Goal: Task Accomplishment & Management: Use online tool/utility

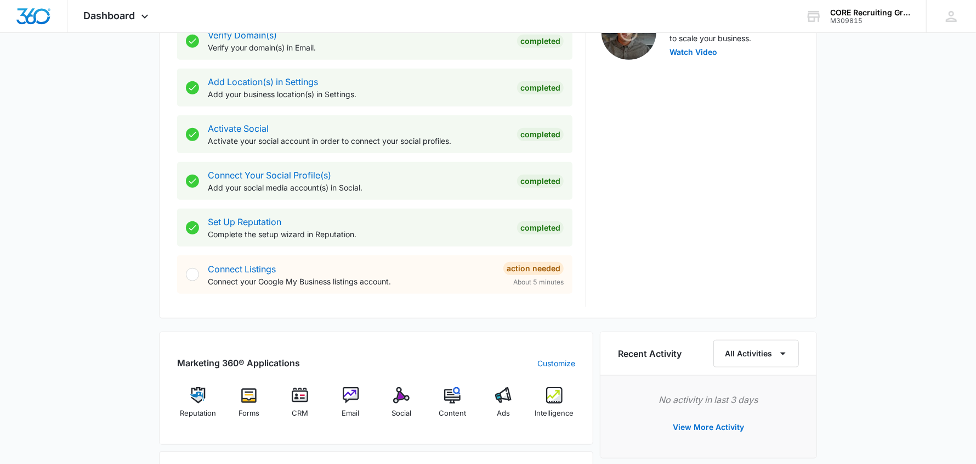
scroll to position [548, 0]
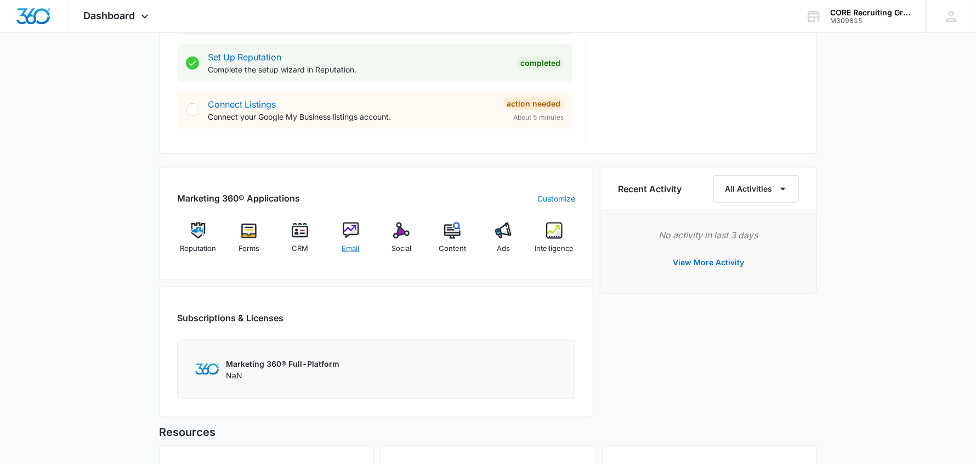
click at [347, 232] on img at bounding box center [351, 230] width 16 height 16
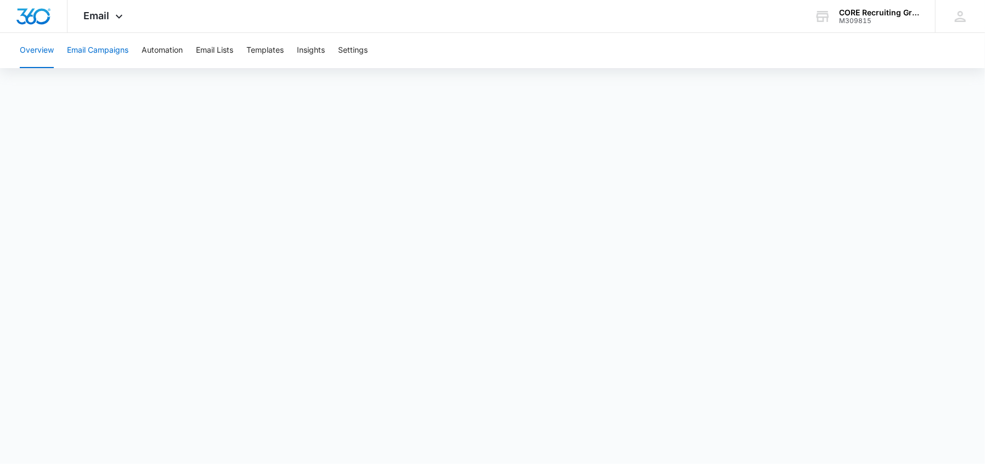
click at [116, 50] on button "Email Campaigns" at bounding box center [97, 50] width 61 height 35
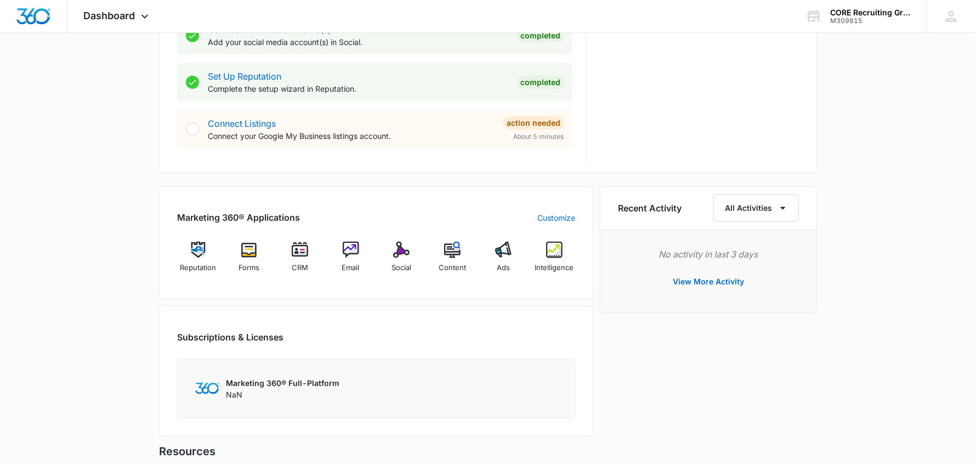
scroll to position [548, 0]
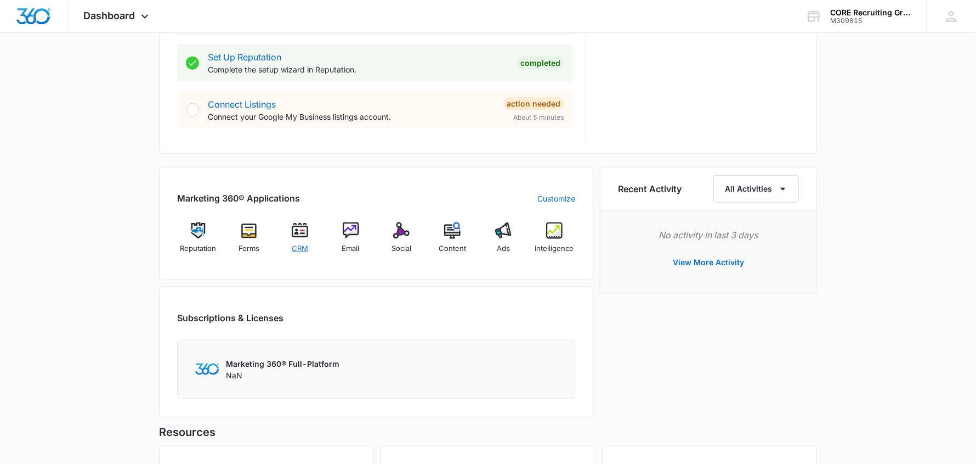
click at [305, 232] on img at bounding box center [300, 230] width 16 height 16
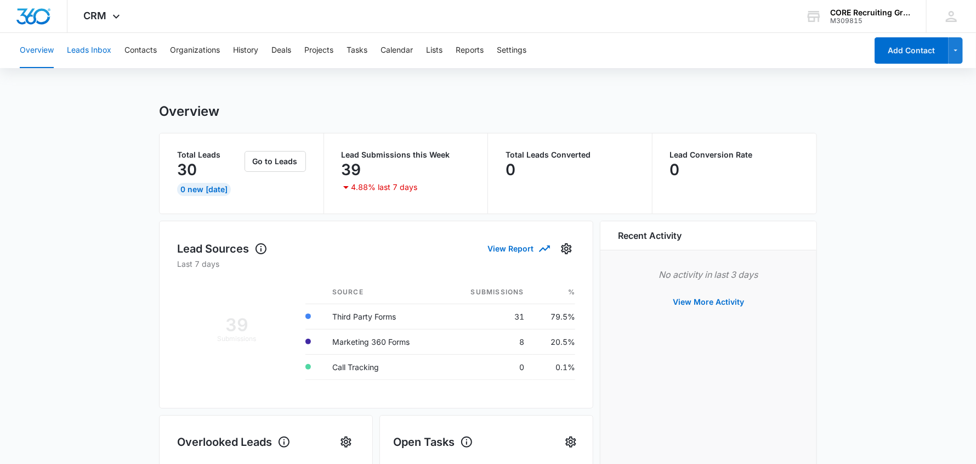
click at [91, 47] on button "Leads Inbox" at bounding box center [89, 50] width 44 height 35
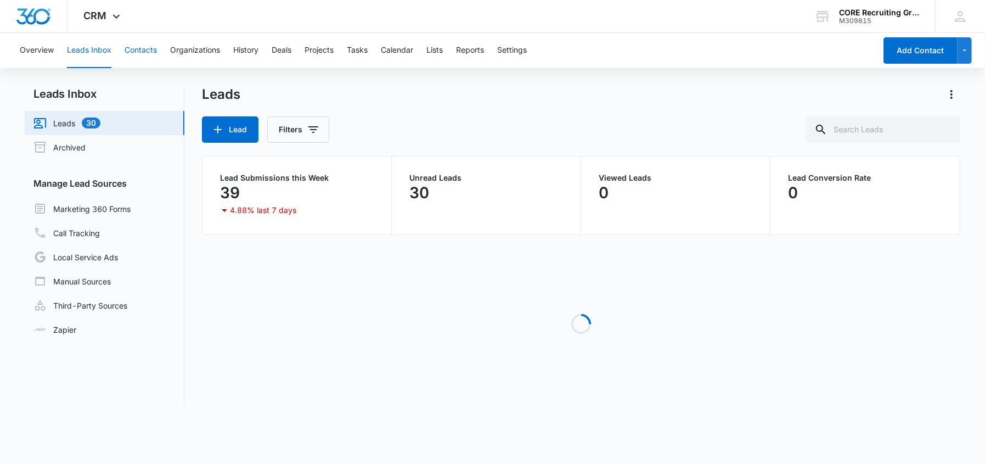
click at [148, 50] on button "Contacts" at bounding box center [141, 50] width 32 height 35
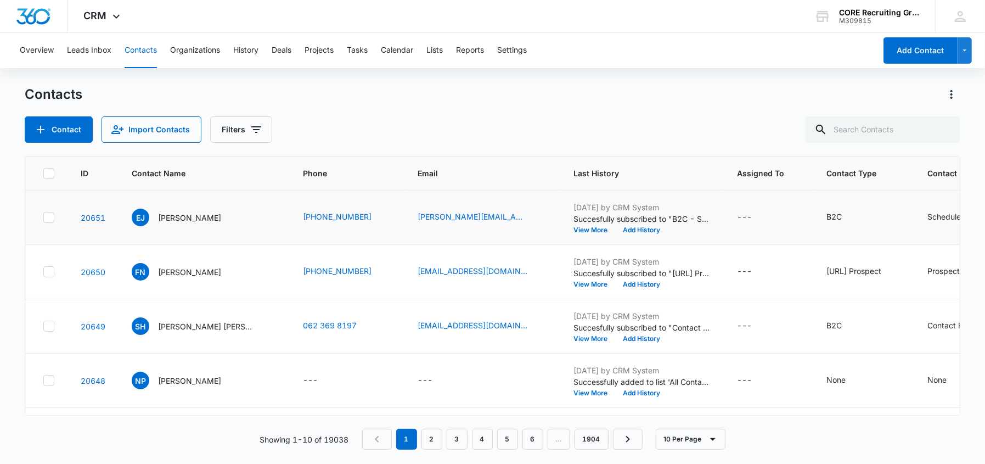
drag, startPoint x: 45, startPoint y: 217, endPoint x: 49, endPoint y: 231, distance: 14.4
click at [46, 217] on icon at bounding box center [49, 217] width 10 height 10
click at [43, 217] on input "checkbox" at bounding box center [43, 217] width 1 height 1
checkbox input "true"
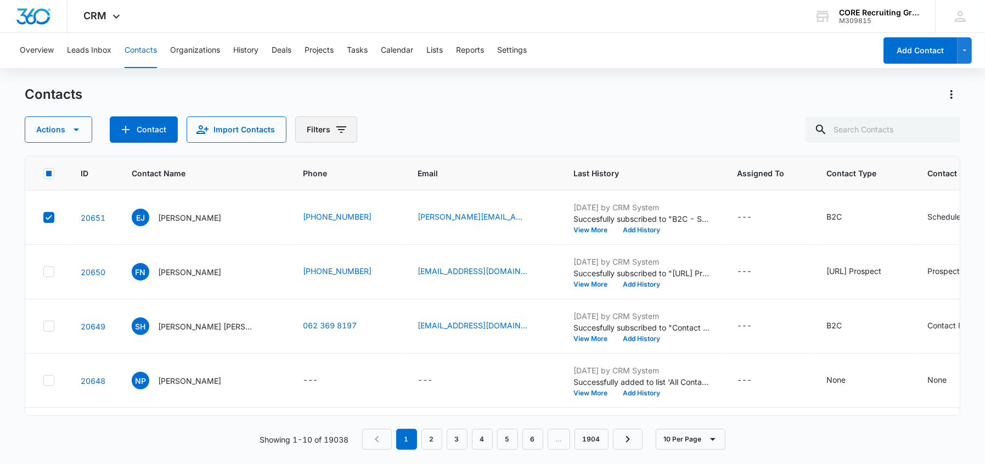
click at [340, 122] on button "Filters" at bounding box center [326, 129] width 62 height 26
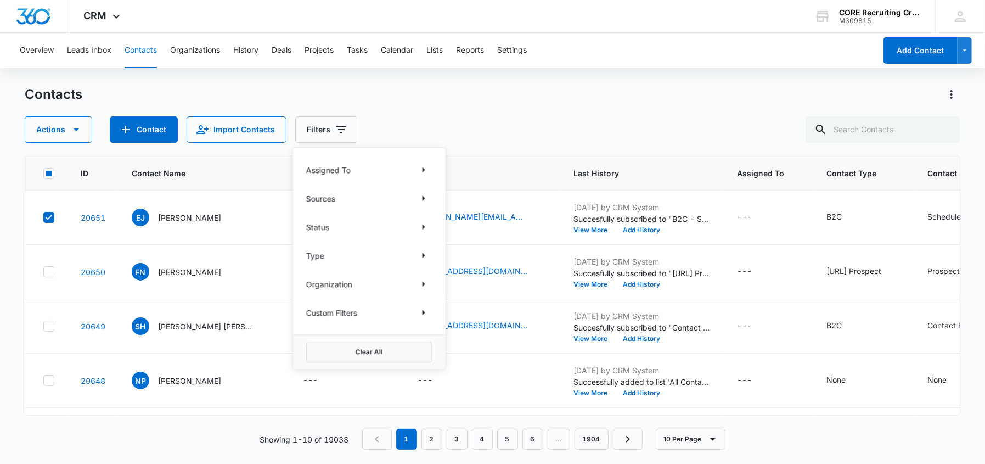
click at [379, 170] on div "Assigned To" at bounding box center [369, 170] width 126 height 18
click at [420, 170] on icon "Show Assigned To filters" at bounding box center [423, 169] width 13 height 13
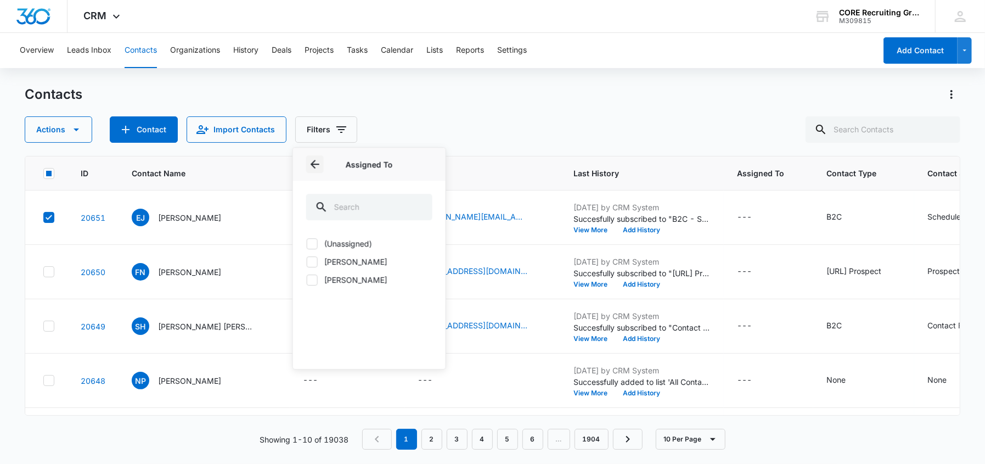
click at [314, 162] on icon "Back" at bounding box center [314, 163] width 13 height 13
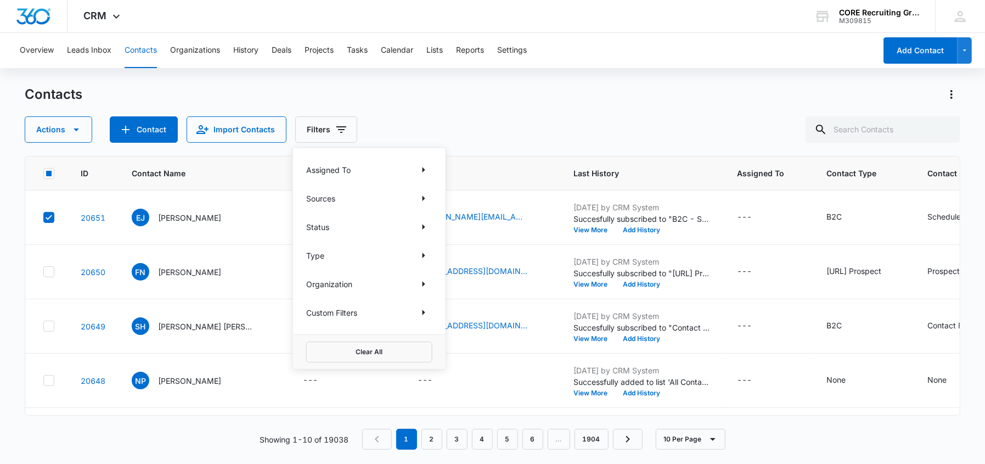
click at [362, 199] on div "Sources" at bounding box center [369, 198] width 126 height 18
click at [417, 195] on icon "Show Sources filters" at bounding box center [423, 197] width 13 height 13
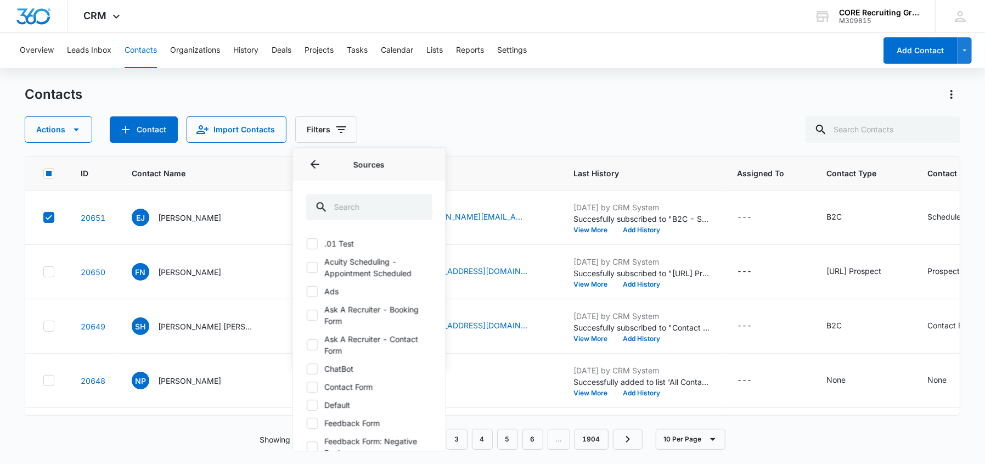
click at [314, 266] on icon at bounding box center [312, 267] width 10 height 10
click at [307, 267] on input "Acuity Scheduling - Appointment Scheduled" at bounding box center [306, 267] width 1 height 1
checkbox input "true"
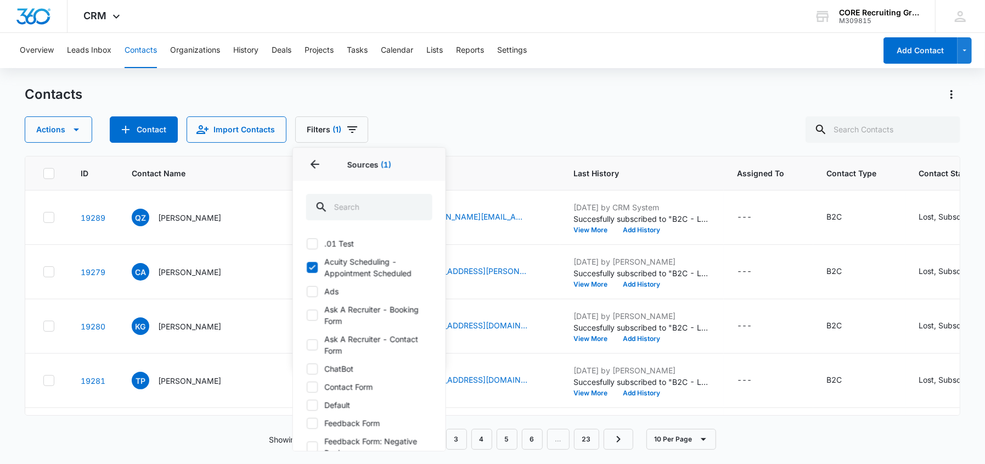
click at [496, 104] on div "Contacts Actions Contact Import Contacts Filters (1) Assigned To Sources 1 Sour…" at bounding box center [492, 114] width 935 height 57
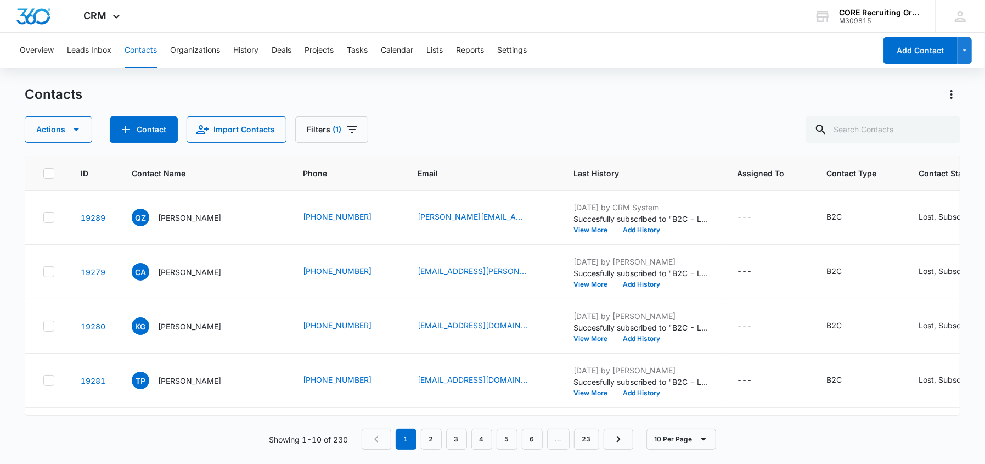
click at [341, 147] on div "Contacts Actions Contact Import Contacts Filters (1) ID Contact Name Phone Emai…" at bounding box center [492, 274] width 935 height 377
click at [346, 123] on icon "Filters" at bounding box center [352, 129] width 13 height 13
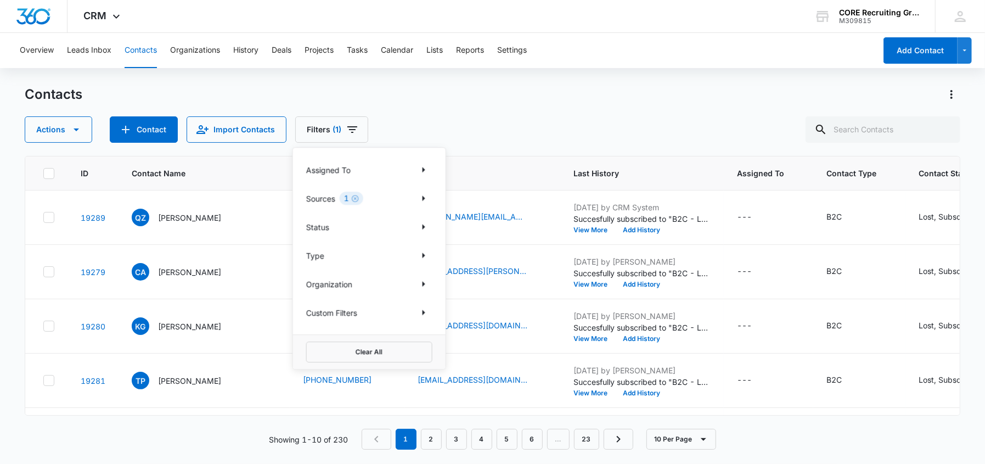
drag, startPoint x: 328, startPoint y: 223, endPoint x: 369, endPoint y: 228, distance: 40.8
click at [328, 223] on p "Status" at bounding box center [317, 227] width 23 height 12
click at [417, 223] on icon "Show Status filters" at bounding box center [423, 226] width 13 height 13
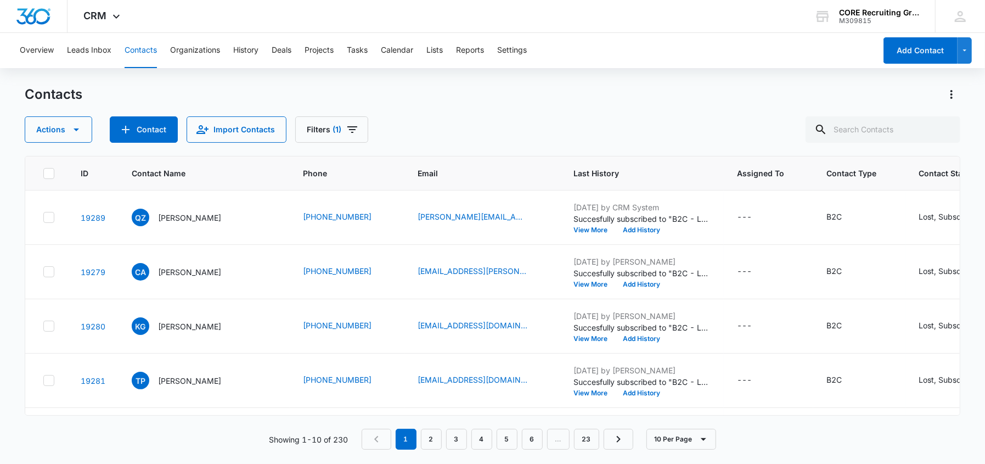
click at [507, 115] on div "Contacts Actions Contact Import Contacts Filters (1)" at bounding box center [492, 114] width 935 height 57
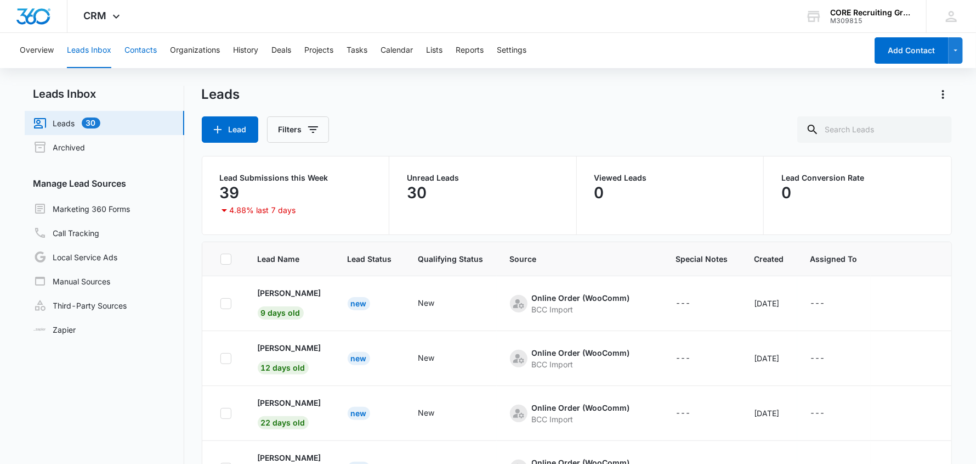
click at [144, 48] on button "Contacts" at bounding box center [141, 50] width 32 height 35
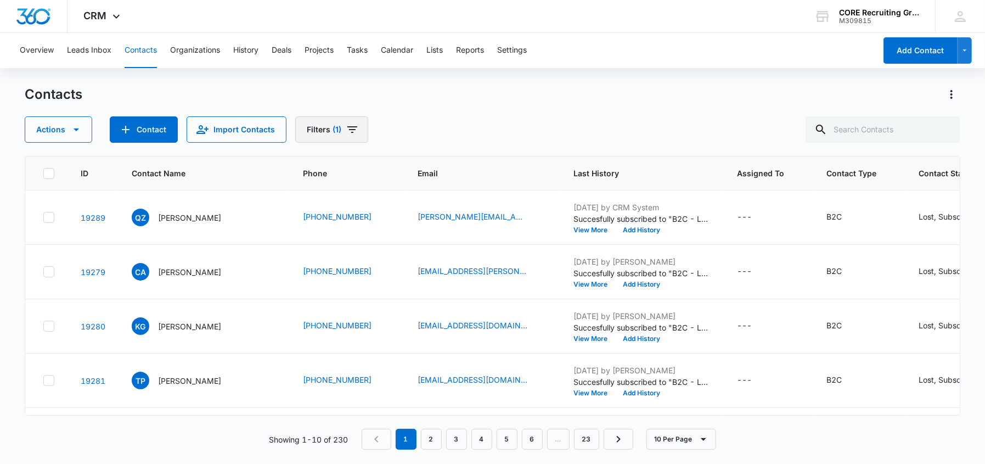
click at [358, 123] on button "Filters (1)" at bounding box center [331, 129] width 73 height 26
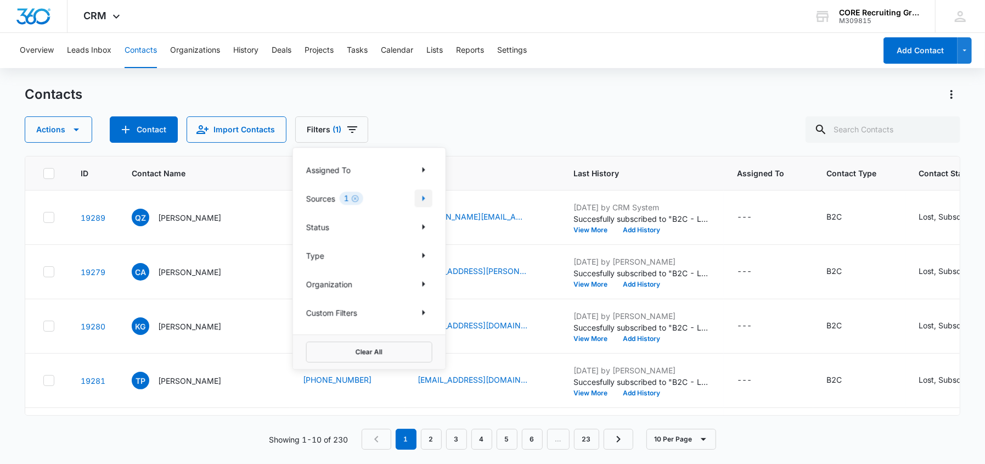
click at [426, 196] on icon "Show Sources filters" at bounding box center [423, 197] width 13 height 13
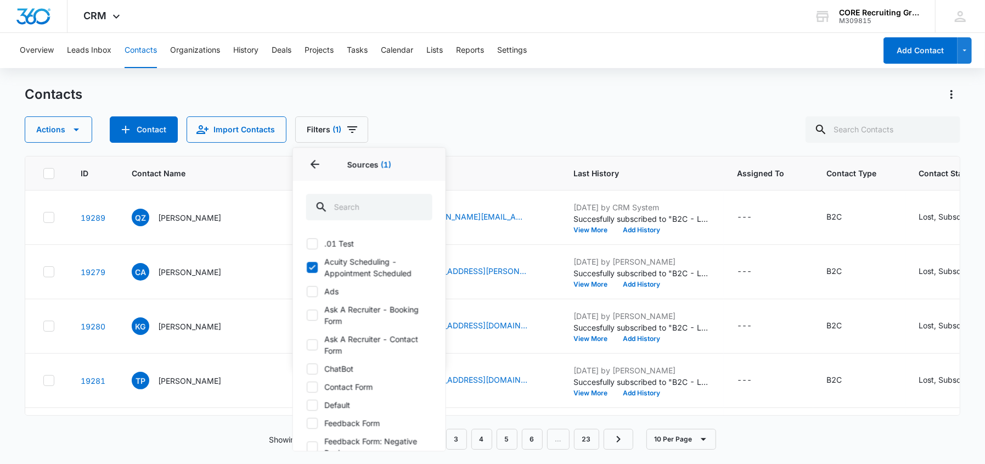
drag, startPoint x: 315, startPoint y: 263, endPoint x: 377, endPoint y: 253, distance: 63.3
click at [315, 263] on icon at bounding box center [312, 267] width 10 height 10
click at [307, 267] on input "Acuity Scheduling - Appointment Scheduled" at bounding box center [306, 267] width 1 height 1
checkbox input "false"
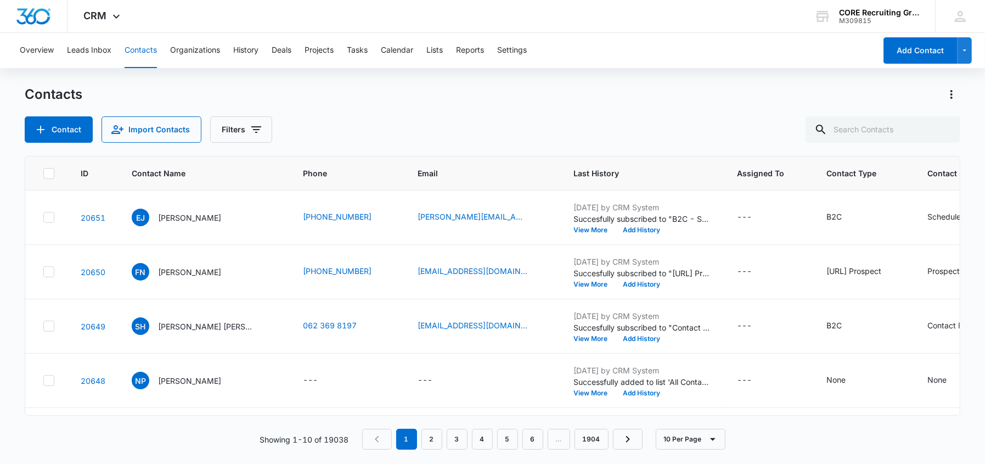
click at [470, 129] on div "Contact Import Contacts Filters" at bounding box center [492, 129] width 935 height 26
click at [49, 218] on icon at bounding box center [49, 217] width 10 height 10
click at [43, 218] on input "checkbox" at bounding box center [43, 217] width 1 height 1
checkbox input "true"
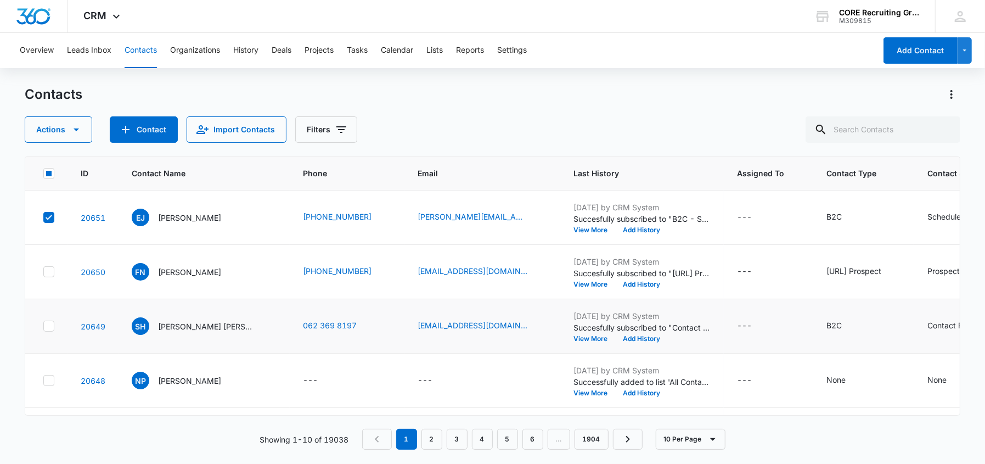
drag, startPoint x: 47, startPoint y: 379, endPoint x: 50, endPoint y: 340, distance: 39.0
click at [47, 376] on icon at bounding box center [49, 380] width 10 height 10
click at [43, 380] on input "checkbox" at bounding box center [43, 380] width 1 height 1
checkbox input "true"
drag, startPoint x: 46, startPoint y: 324, endPoint x: 81, endPoint y: 388, distance: 72.9
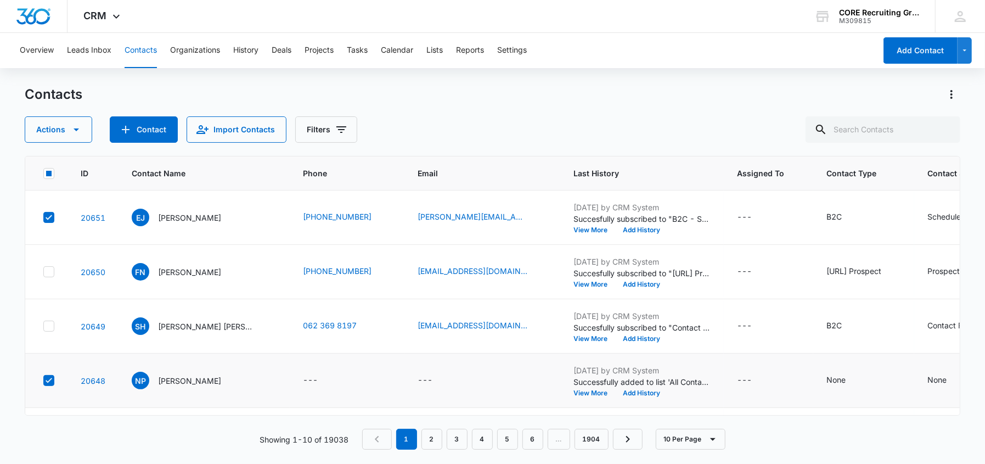
click at [47, 324] on icon at bounding box center [49, 326] width 10 height 10
click at [43, 326] on input "checkbox" at bounding box center [43, 326] width 1 height 1
checkbox input "true"
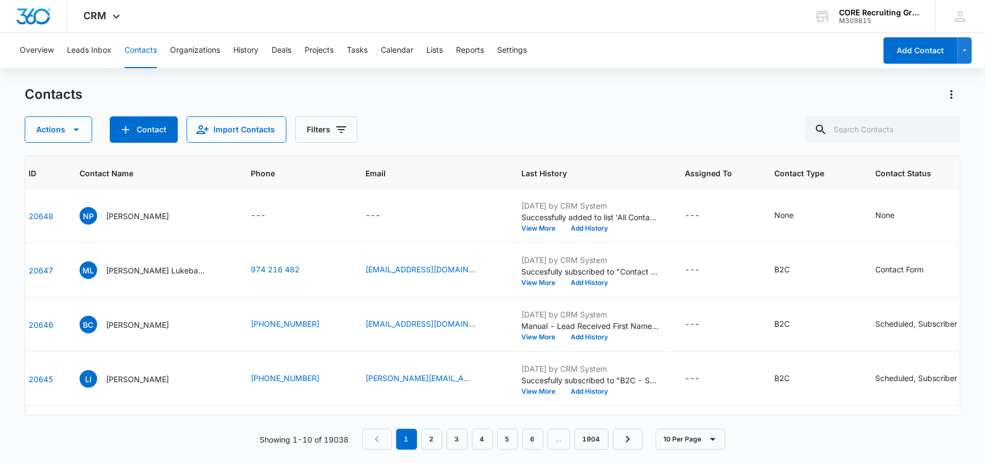
scroll to position [165, 0]
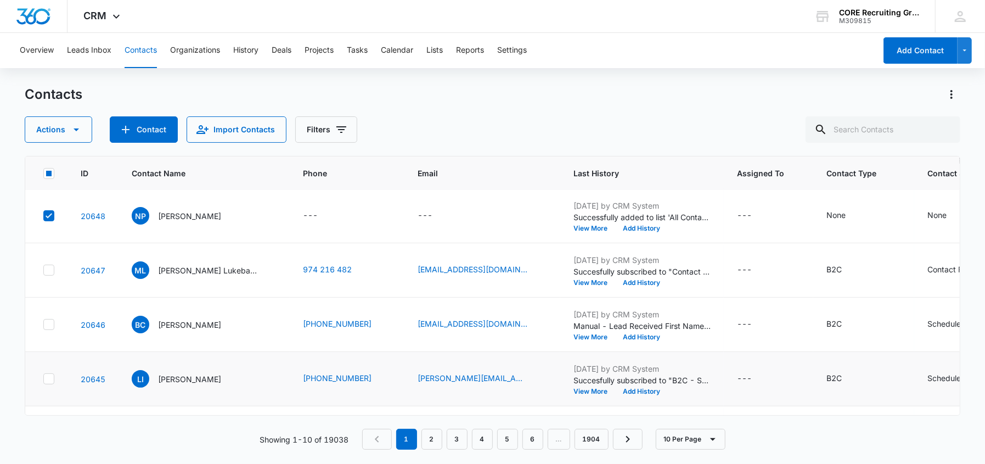
click at [47, 369] on td at bounding box center [46, 379] width 42 height 54
drag, startPoint x: 50, startPoint y: 323, endPoint x: 49, endPoint y: 360, distance: 37.3
click at [50, 324] on icon at bounding box center [49, 324] width 10 height 10
click at [43, 324] on input "checkbox" at bounding box center [43, 324] width 1 height 1
checkbox input "true"
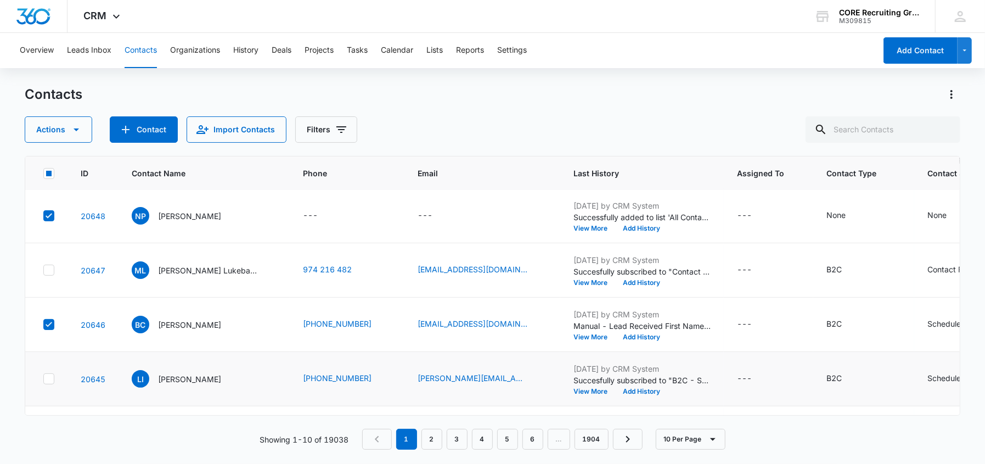
drag, startPoint x: 49, startPoint y: 374, endPoint x: 57, endPoint y: 373, distance: 7.8
click at [51, 374] on icon at bounding box center [49, 379] width 10 height 10
click at [43, 379] on input "checkbox" at bounding box center [43, 379] width 1 height 1
checkbox input "true"
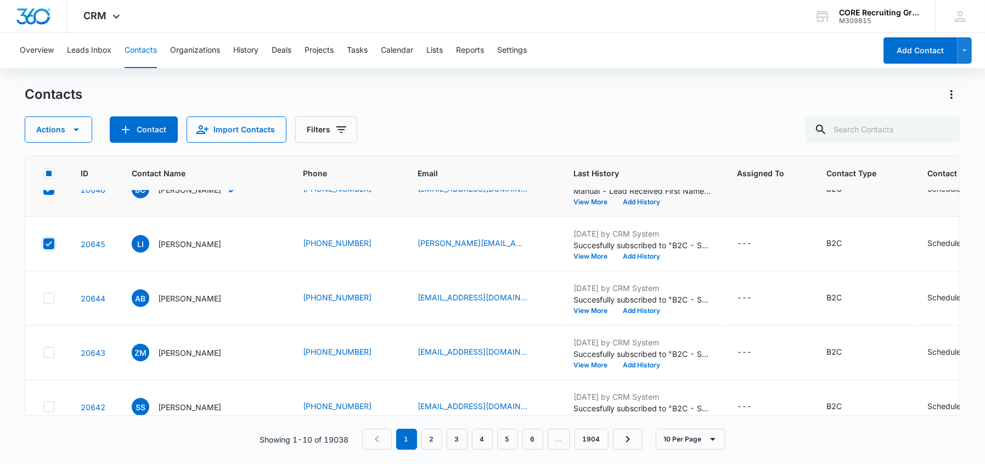
scroll to position [325, 0]
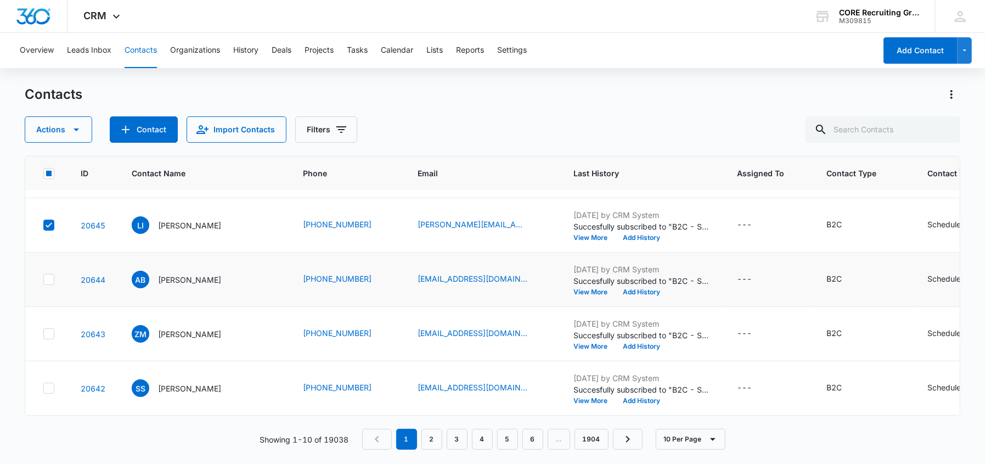
click at [44, 274] on icon at bounding box center [49, 279] width 10 height 10
click at [43, 279] on input "checkbox" at bounding box center [43, 279] width 1 height 1
checkbox input "true"
drag, startPoint x: 47, startPoint y: 326, endPoint x: 142, endPoint y: 410, distance: 126.7
click at [52, 329] on icon at bounding box center [49, 334] width 10 height 10
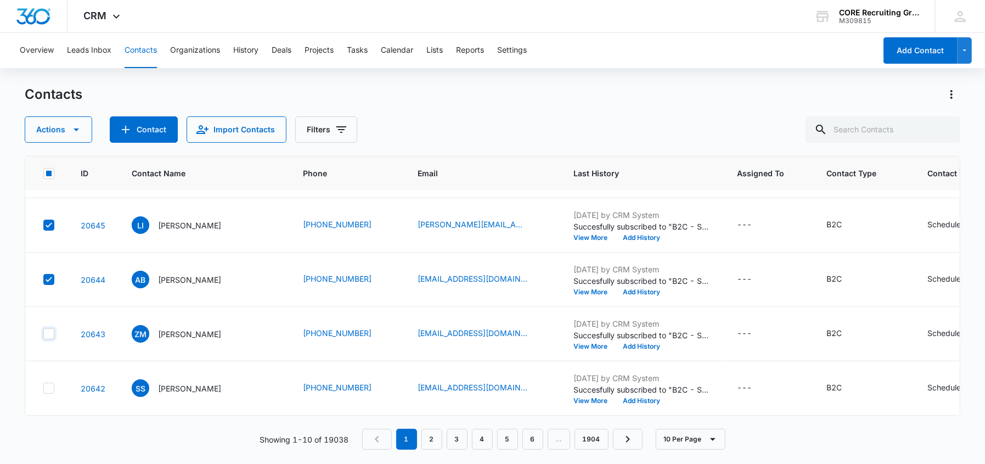
click at [43, 334] on input "checkbox" at bounding box center [43, 334] width 1 height 1
checkbox input "true"
drag, startPoint x: 50, startPoint y: 382, endPoint x: 117, endPoint y: 404, distance: 70.6
click at [53, 383] on icon at bounding box center [49, 388] width 10 height 10
click at [43, 388] on input "checkbox" at bounding box center [43, 388] width 1 height 1
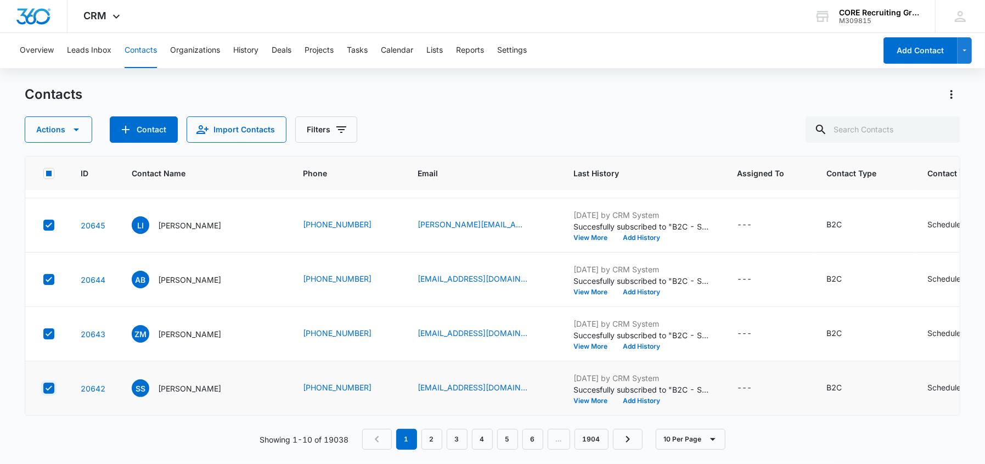
checkbox input "true"
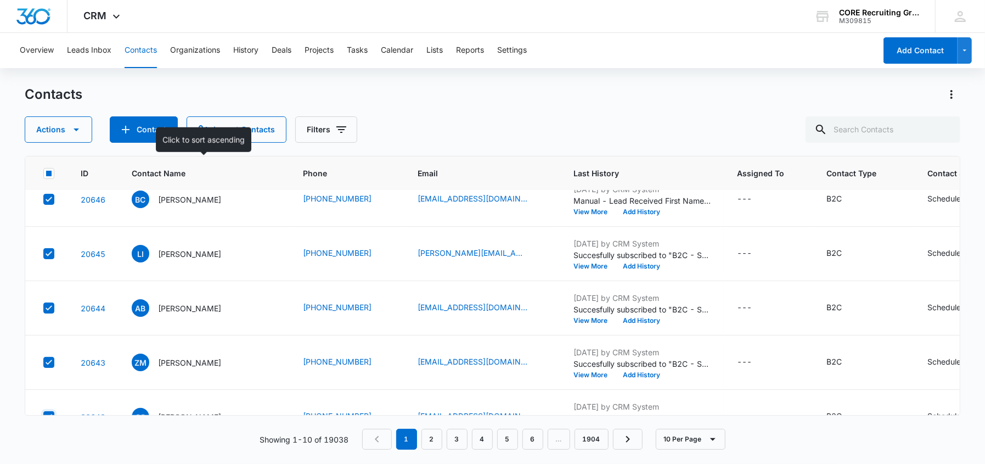
scroll to position [270, 0]
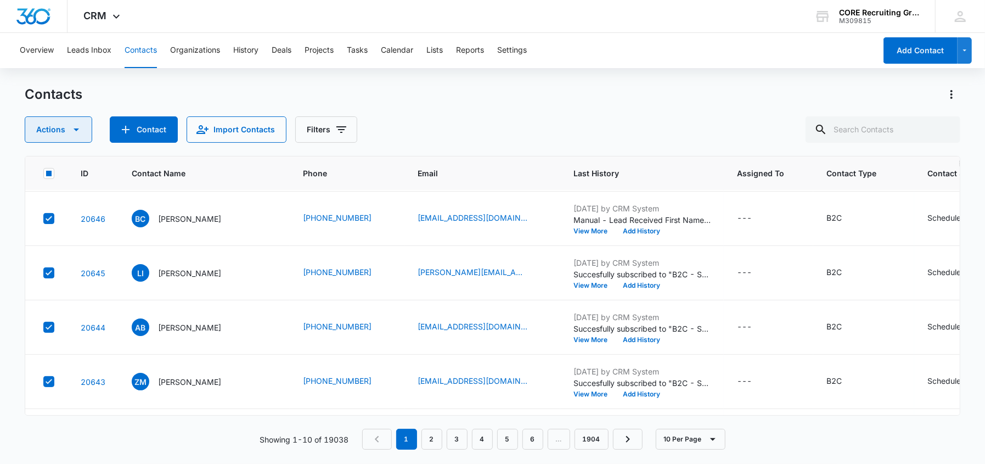
click at [70, 130] on icon "button" at bounding box center [76, 129] width 13 height 13
click at [61, 201] on div "Assign Type" at bounding box center [62, 198] width 49 height 8
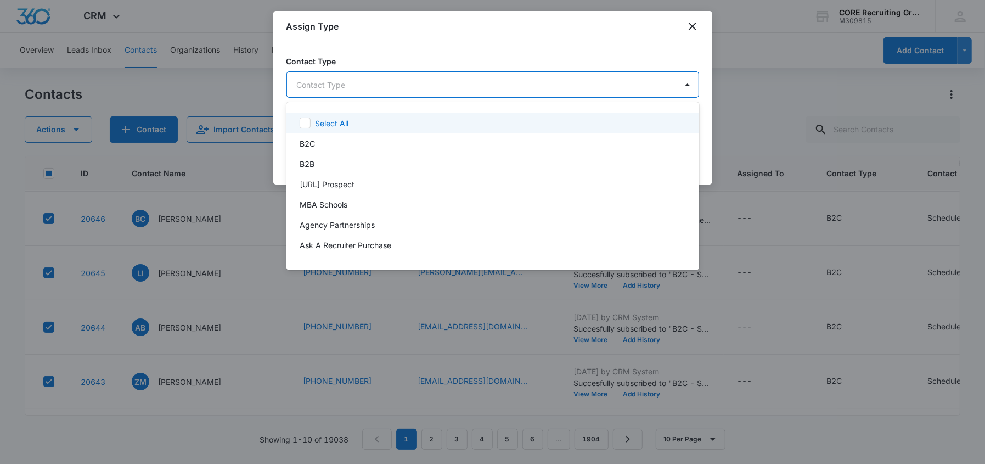
click at [371, 86] on body "CRM Apps Reputation Forms CRM Email Social Content Ads Intelligence Files Brand…" at bounding box center [492, 232] width 985 height 464
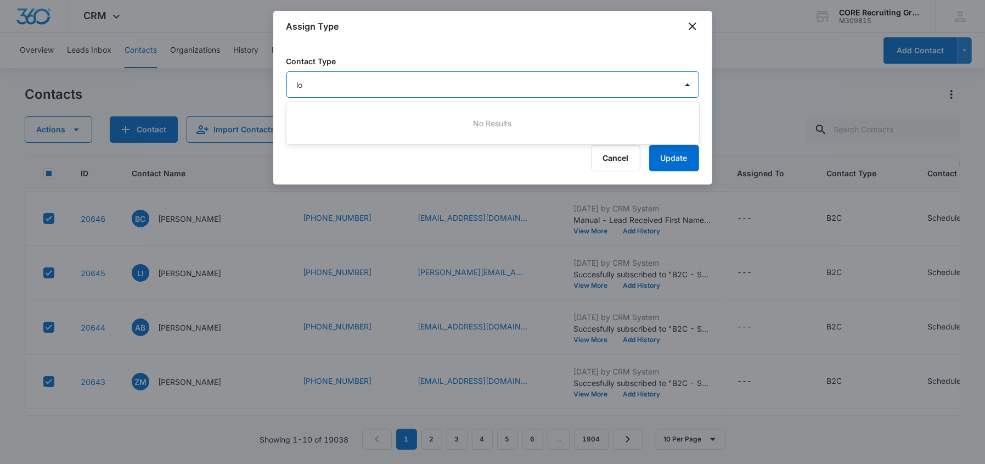
drag, startPoint x: 609, startPoint y: 155, endPoint x: 565, endPoint y: 142, distance: 45.8
click at [606, 153] on div at bounding box center [492, 232] width 985 height 464
type input "lo"
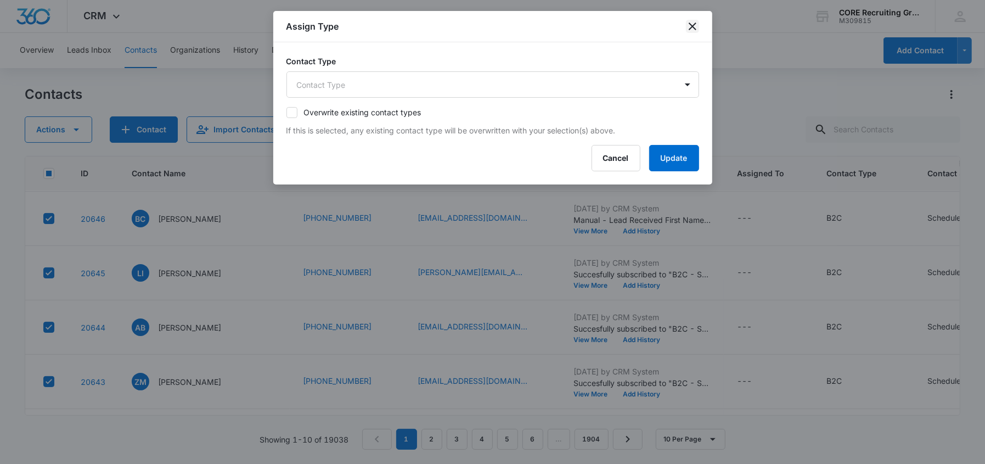
click at [687, 25] on icon "close" at bounding box center [692, 26] width 13 height 13
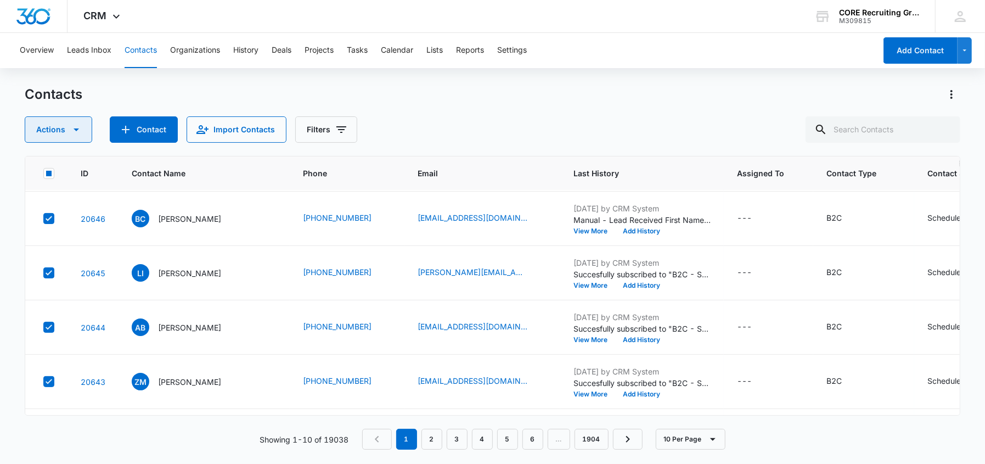
click at [83, 124] on button "Actions" at bounding box center [58, 129] width 67 height 26
click at [70, 210] on div "Assign Status" at bounding box center [62, 214] width 49 height 8
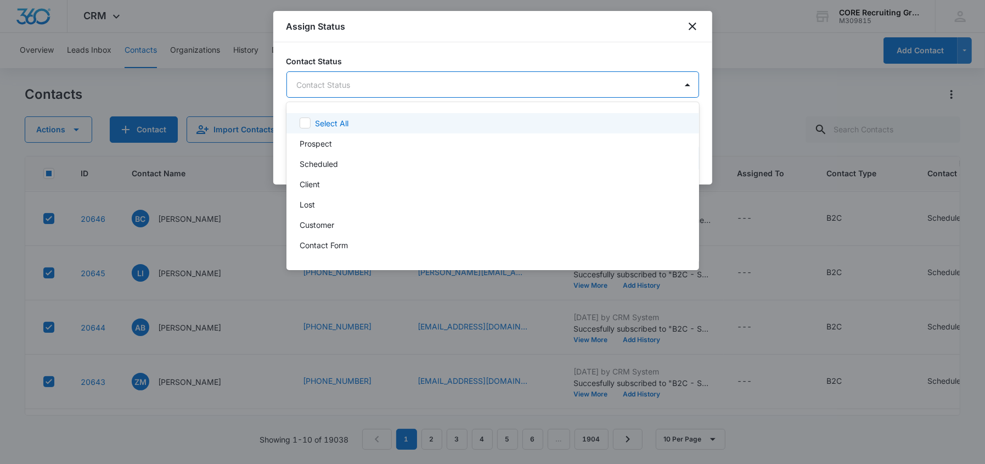
click at [337, 88] on body "CRM Apps Reputation Forms CRM Email Social Content Ads Intelligence Files Brand…" at bounding box center [492, 232] width 985 height 464
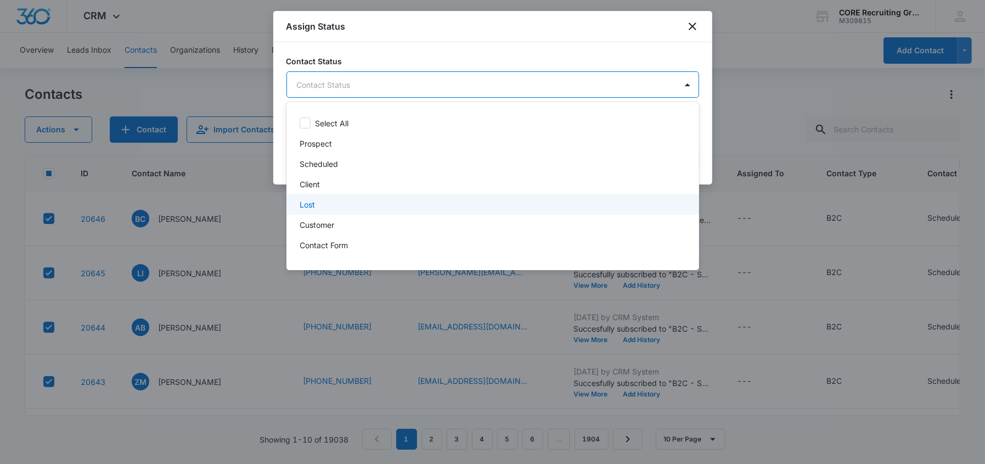
drag, startPoint x: 310, startPoint y: 198, endPoint x: 326, endPoint y: 151, distance: 49.8
click at [308, 194] on div "Lost" at bounding box center [492, 204] width 413 height 20
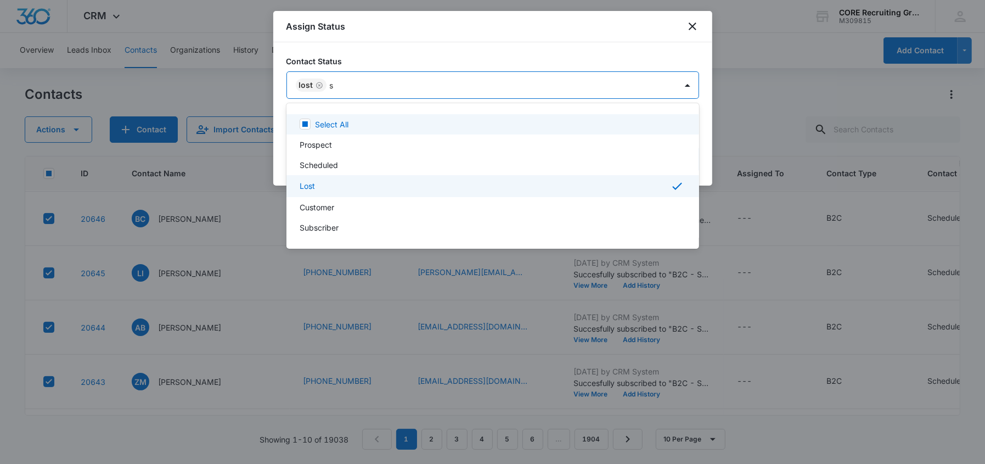
type input "su"
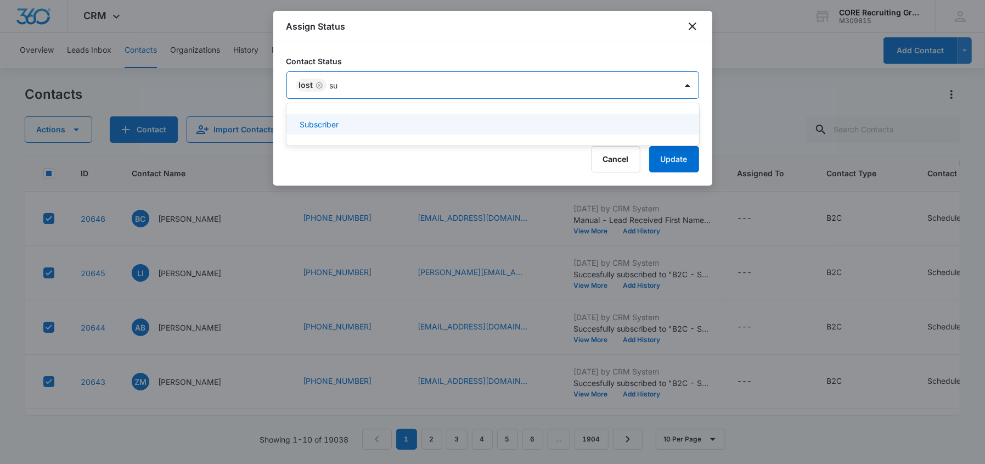
click at [336, 123] on p "Subscriber" at bounding box center [319, 124] width 39 height 12
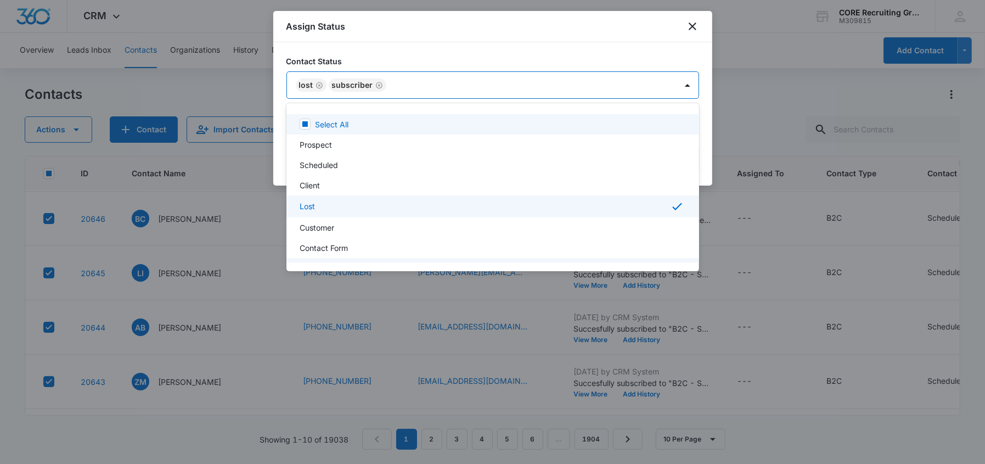
click at [442, 82] on div at bounding box center [492, 232] width 985 height 464
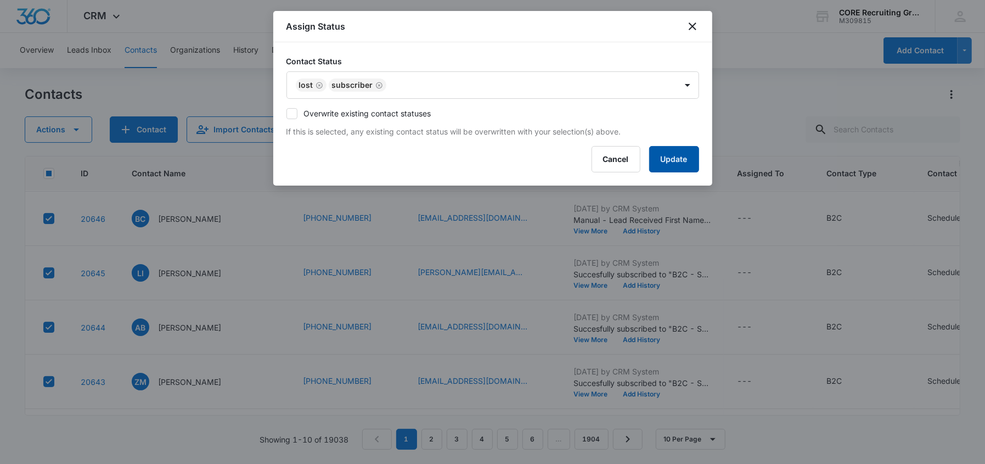
click at [680, 156] on button "Update" at bounding box center [674, 159] width 50 height 26
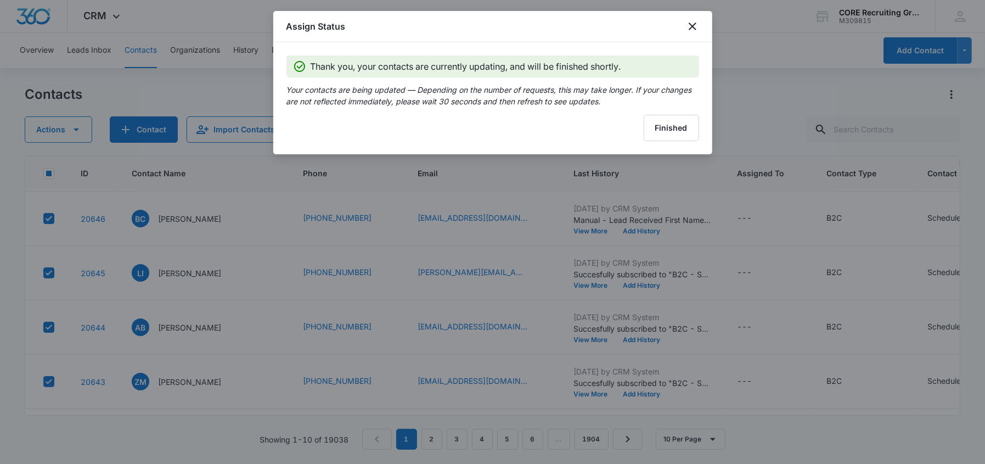
drag, startPoint x: 428, startPoint y: 436, endPoint x: 436, endPoint y: 413, distance: 24.1
click at [428, 435] on div at bounding box center [492, 232] width 985 height 464
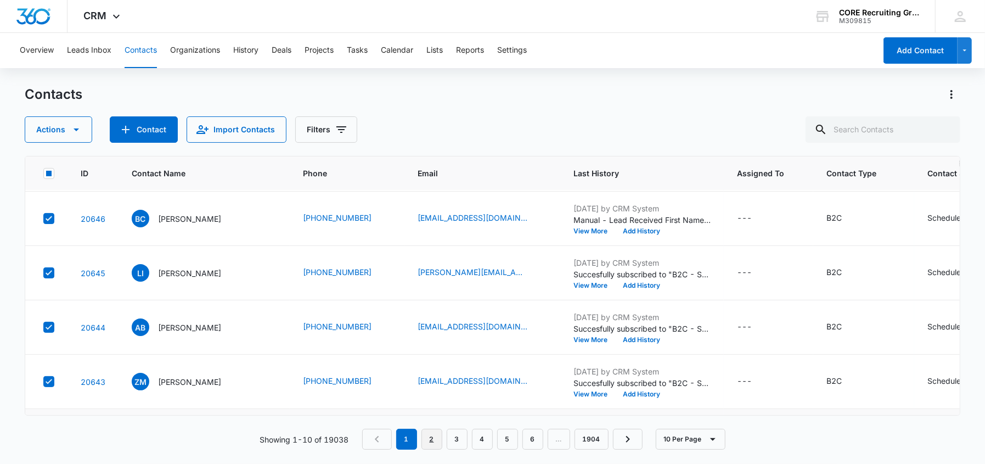
scroll to position [325, 0]
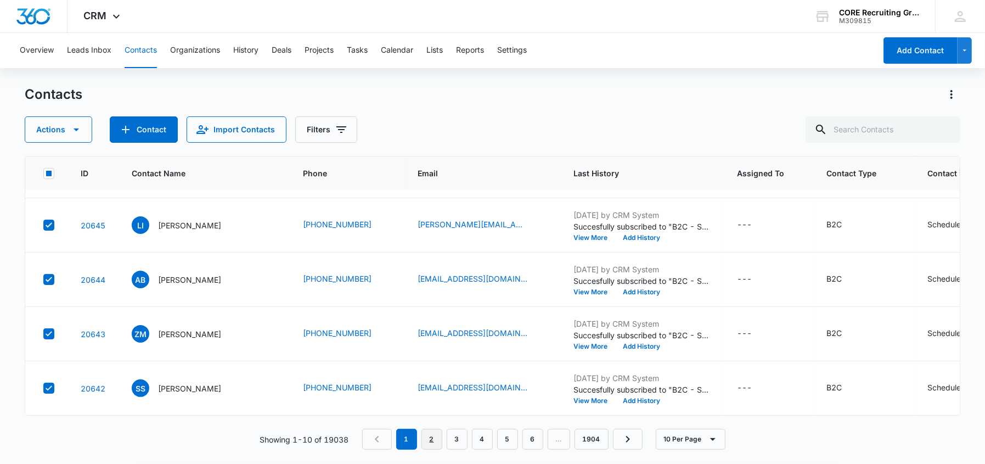
click at [430, 438] on link "2" at bounding box center [431, 438] width 21 height 21
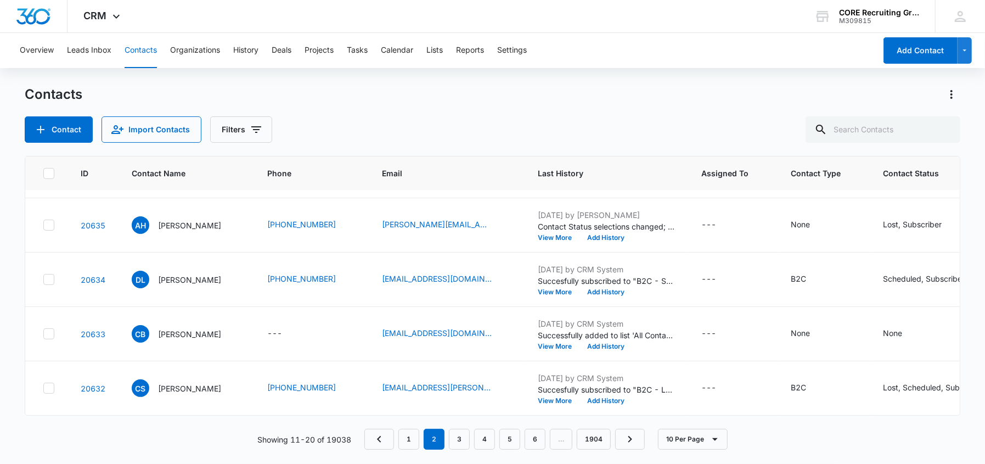
scroll to position [0, 0]
